Goal: Information Seeking & Learning: Compare options

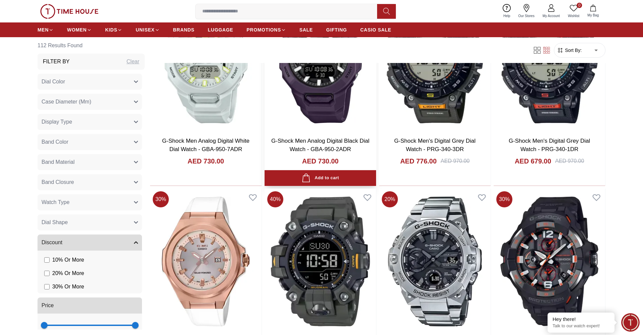
scroll to position [408, 0]
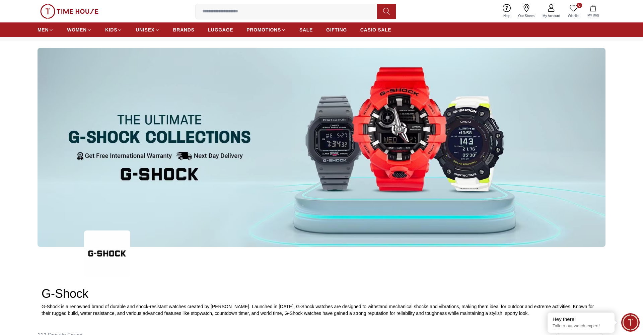
scroll to position [30, 0]
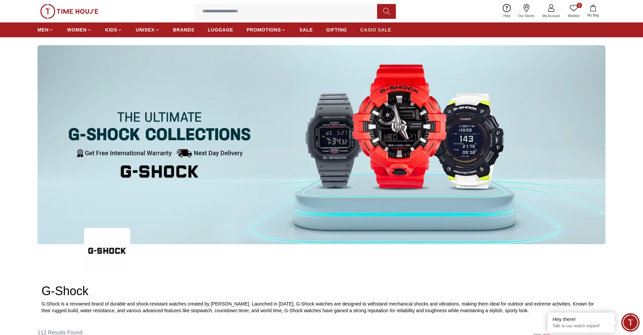
click at [383, 32] on span "CASIO SALE" at bounding box center [375, 29] width 31 height 7
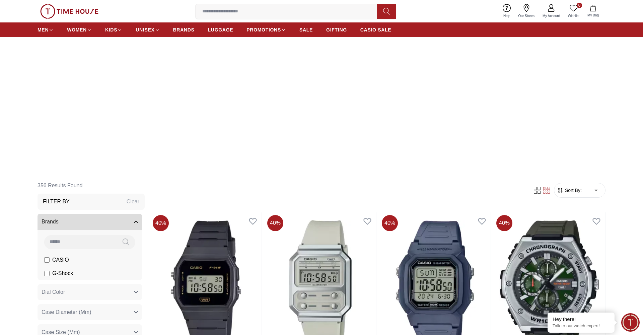
scroll to position [251, 0]
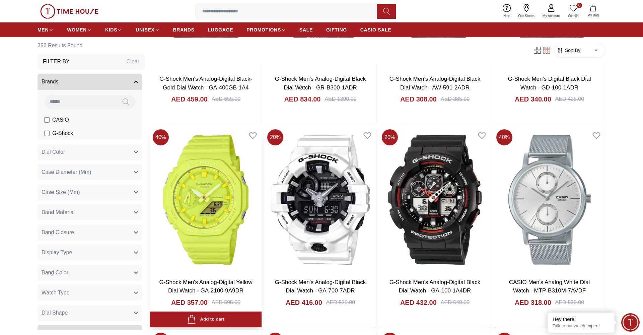
scroll to position [1576, 0]
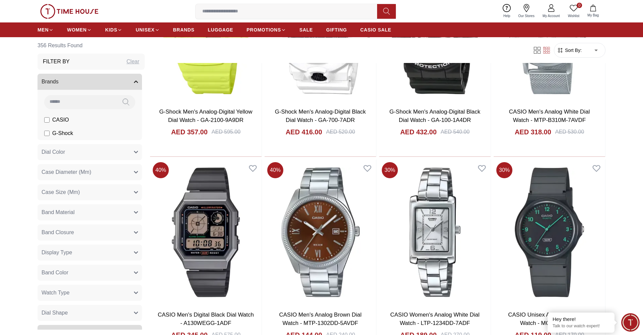
click at [89, 193] on button "Case Size (Mm)" at bounding box center [89, 192] width 104 height 16
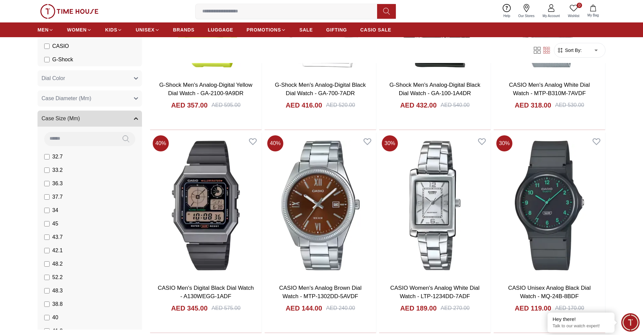
scroll to position [74, 0]
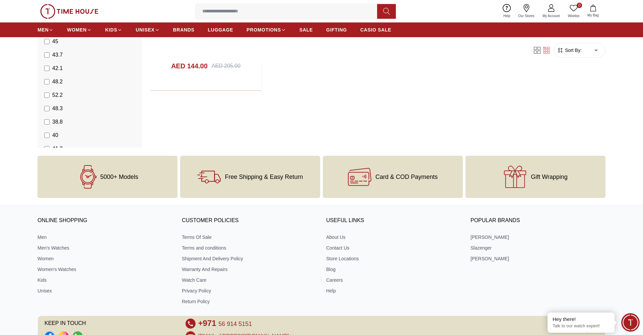
scroll to position [415, 0]
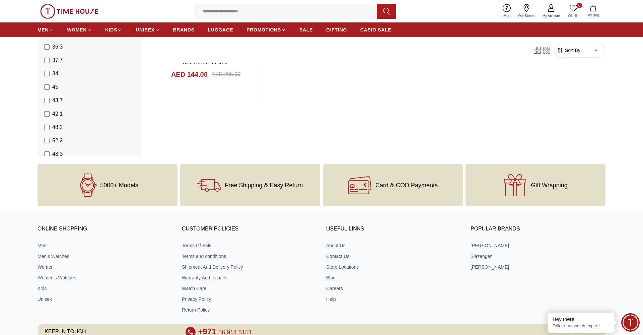
click at [46, 122] on li "48.2" at bounding box center [91, 127] width 102 height 13
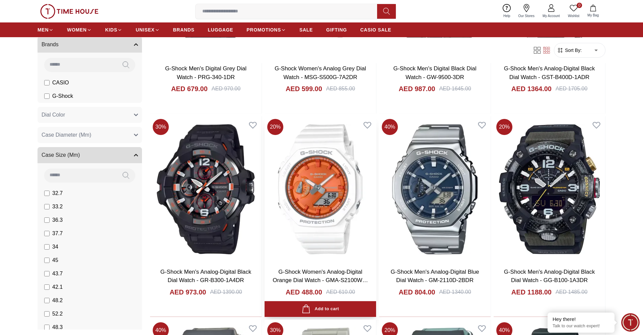
scroll to position [807, 0]
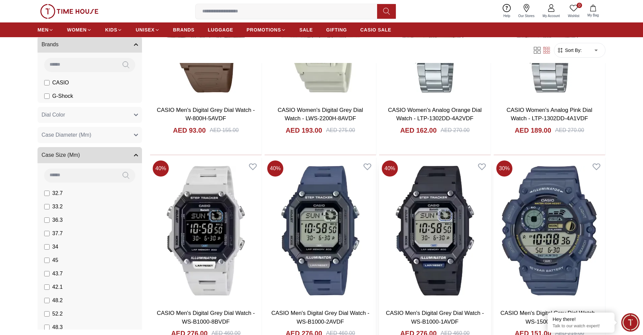
scroll to position [1954, 0]
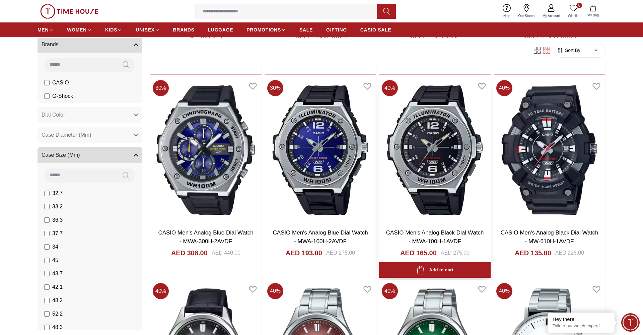
scroll to position [2671, 0]
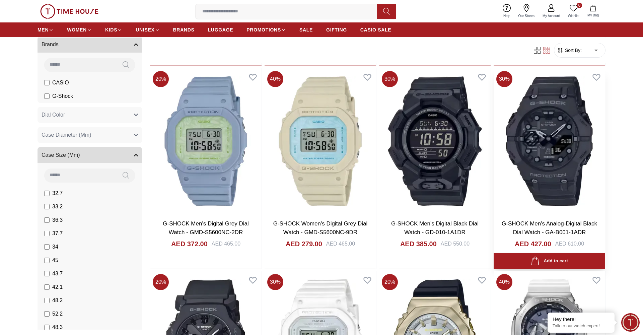
click at [561, 220] on link "G-SHOCK Men's Analog-Digital Black Dial Watch - GA-B001-1ADR" at bounding box center [549, 227] width 95 height 15
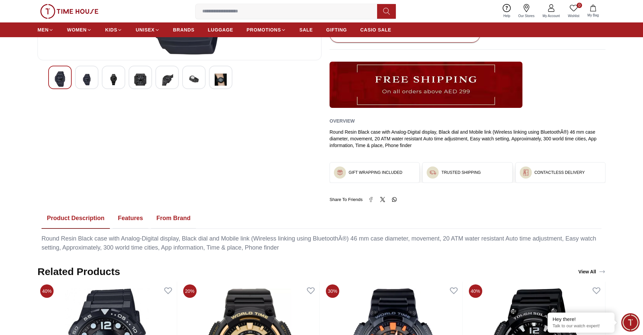
scroll to position [183, 0]
